Goal: Transaction & Acquisition: Subscribe to service/newsletter

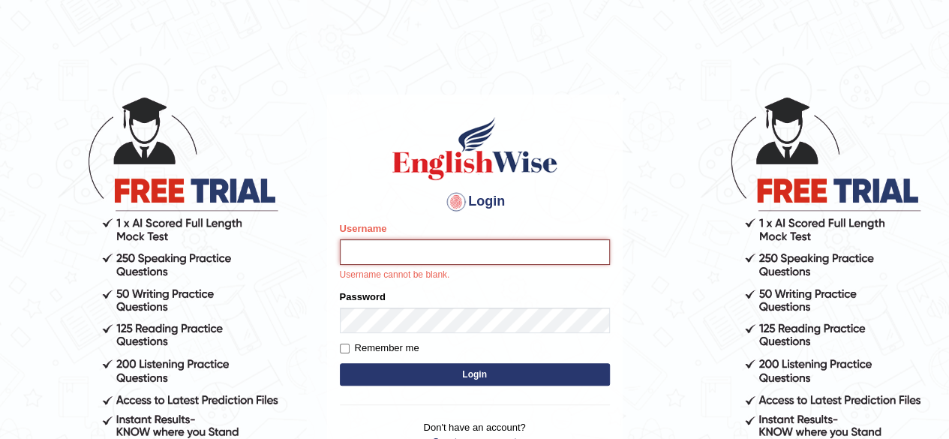
click at [440, 250] on input "Username" at bounding box center [475, 251] width 270 height 25
type input "pramod_parramatta"
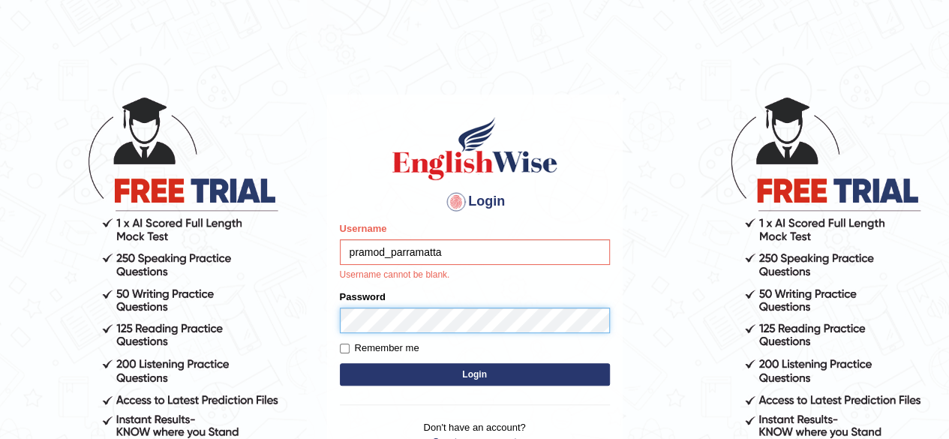
click at [370, 323] on form "Please fix the following errors: Username pramod_parramatta Username cannot be …" at bounding box center [475, 305] width 270 height 168
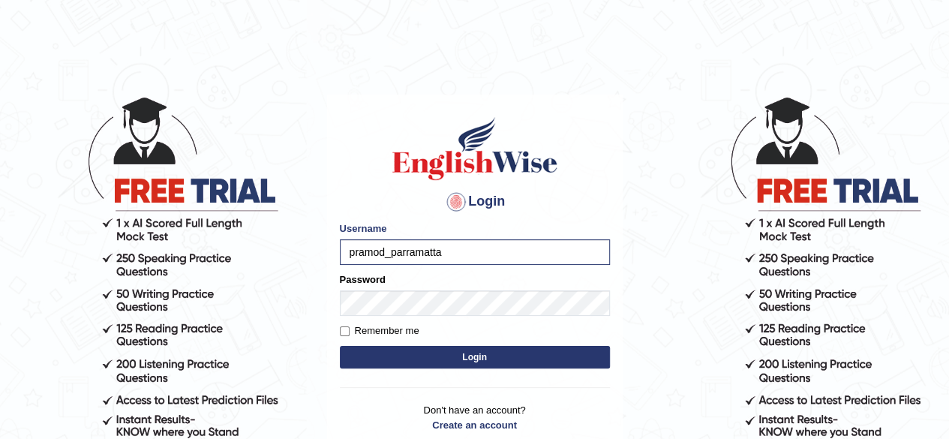
click at [373, 362] on button "Login" at bounding box center [475, 357] width 270 height 22
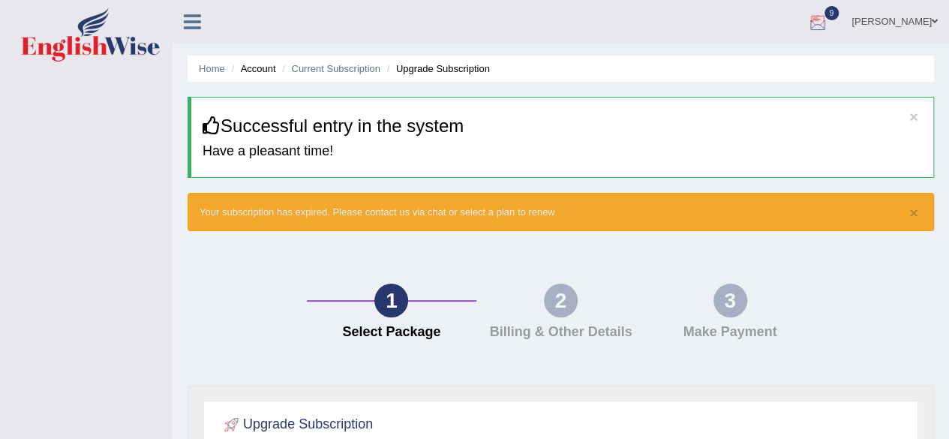
click at [806, 23] on div at bounding box center [817, 22] width 22 height 22
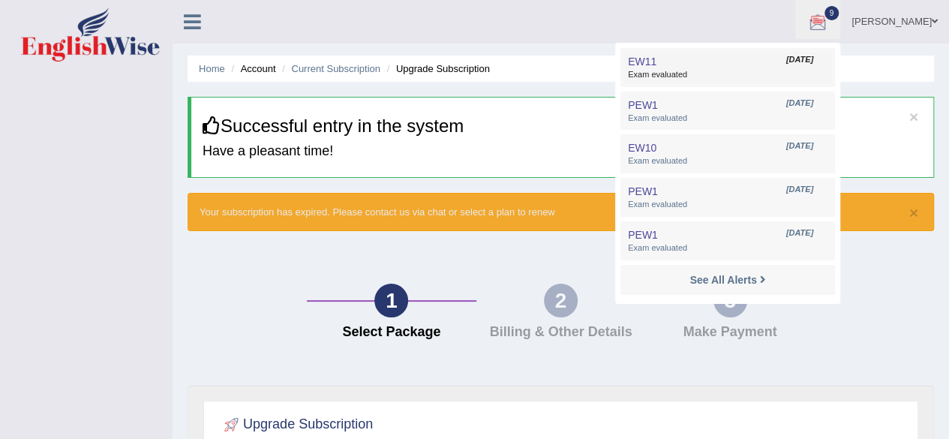
click at [643, 82] on link "EW11 Sep 29, 2025 Exam evaluated" at bounding box center [727, 67] width 207 height 31
